Goal: Task Accomplishment & Management: Complete application form

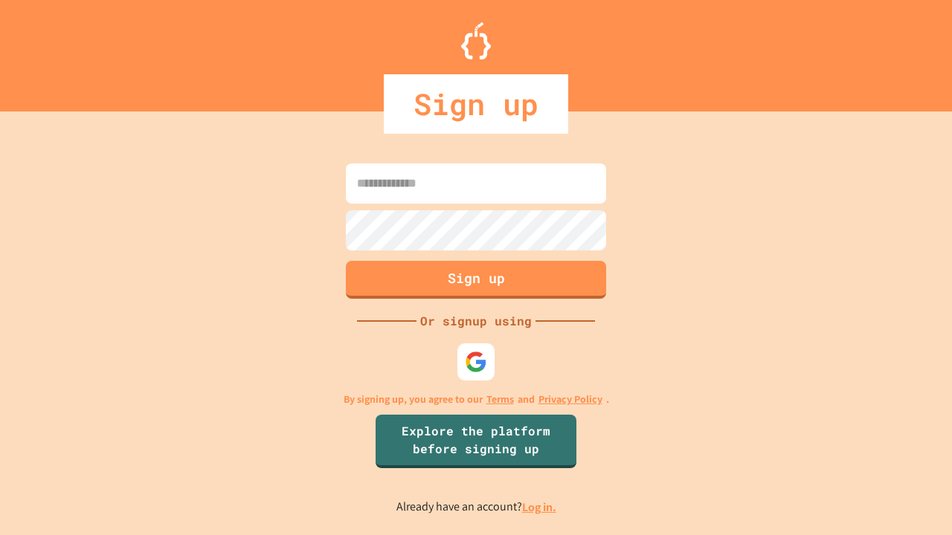
click at [540, 507] on link "Log in." at bounding box center [539, 508] width 34 height 16
